Goal: Transaction & Acquisition: Purchase product/service

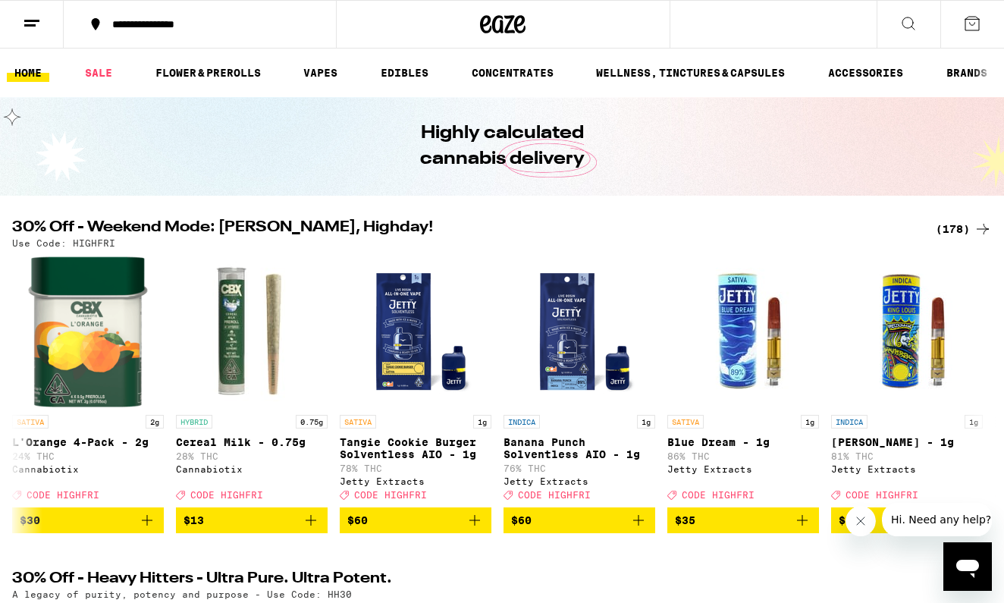
click at [854, 520] on icon "Close message from company" at bounding box center [860, 521] width 12 height 12
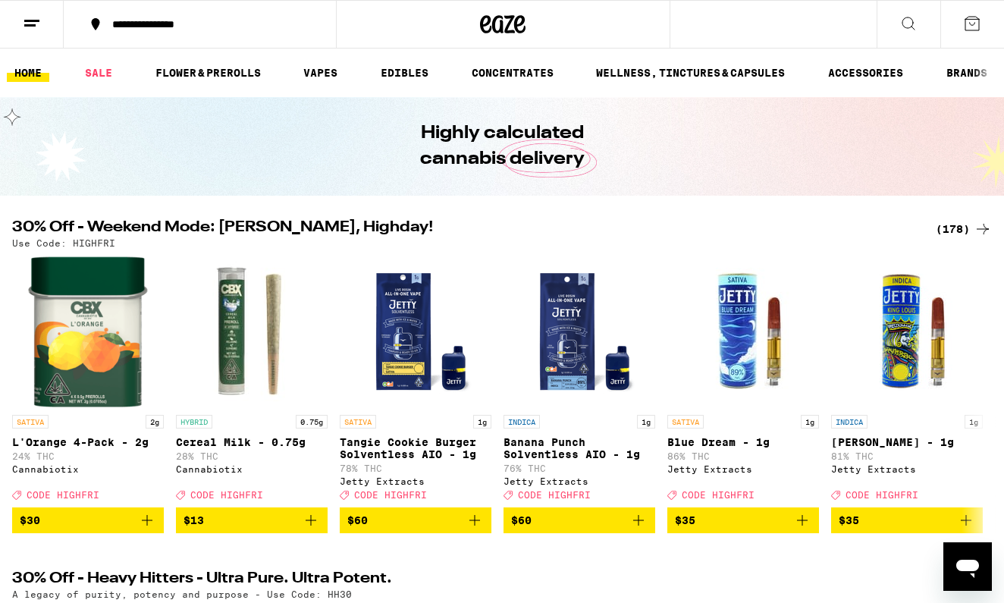
click at [952, 226] on div "(178)" at bounding box center [963, 229] width 56 height 18
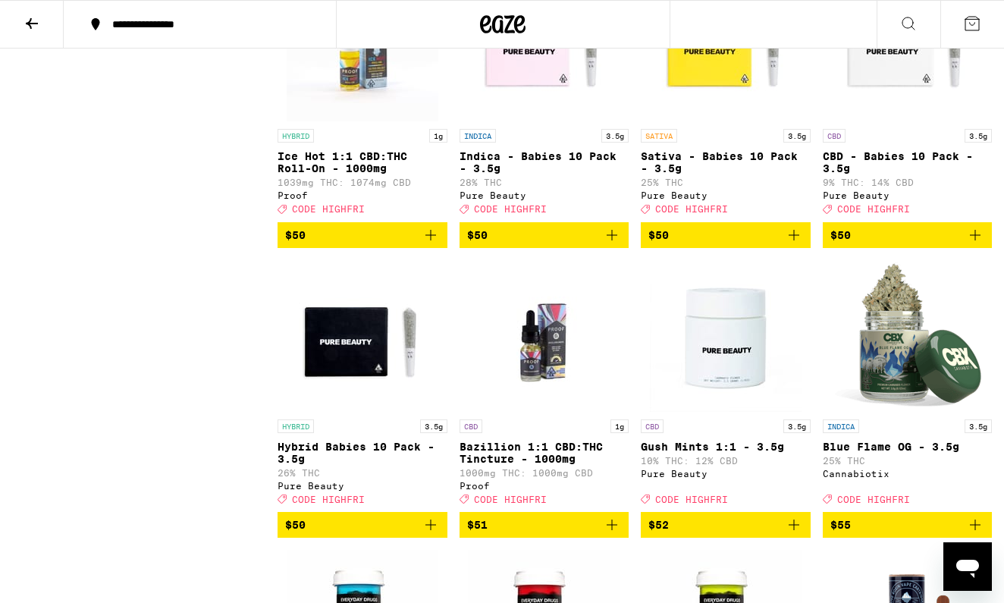
scroll to position [11485, 0]
